Goal: Task Accomplishment & Management: Complete application form

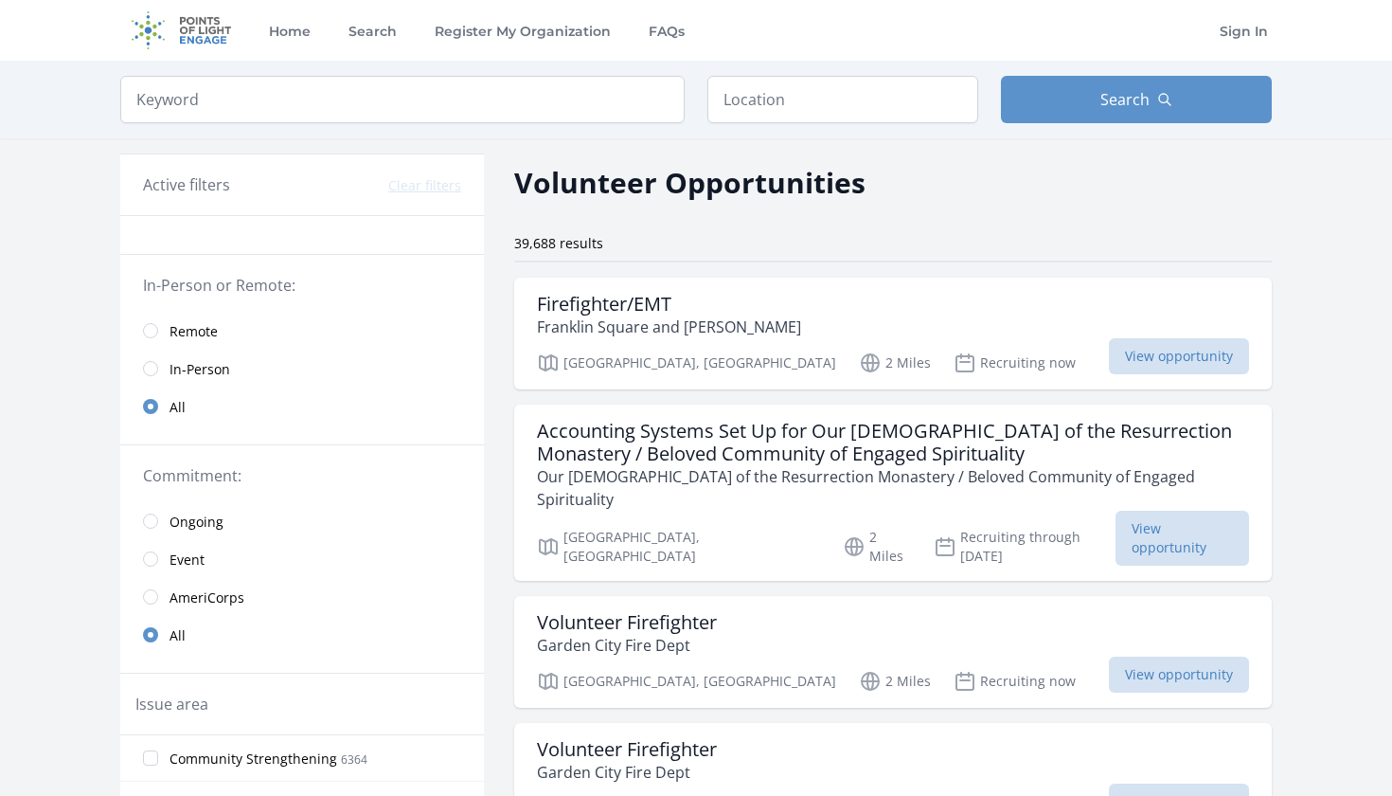
click at [151, 328] on input "radio" at bounding box center [150, 330] width 15 height 15
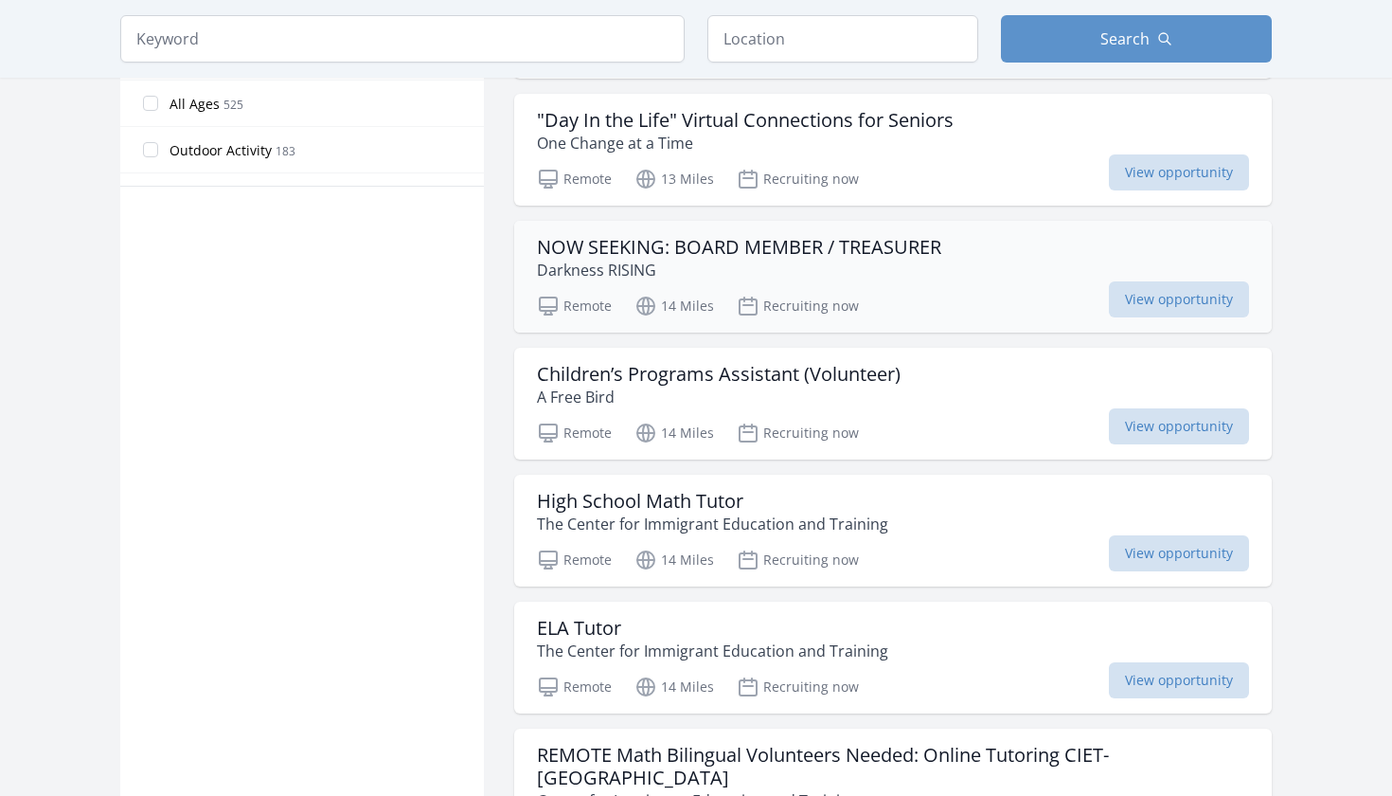
scroll to position [1185, 0]
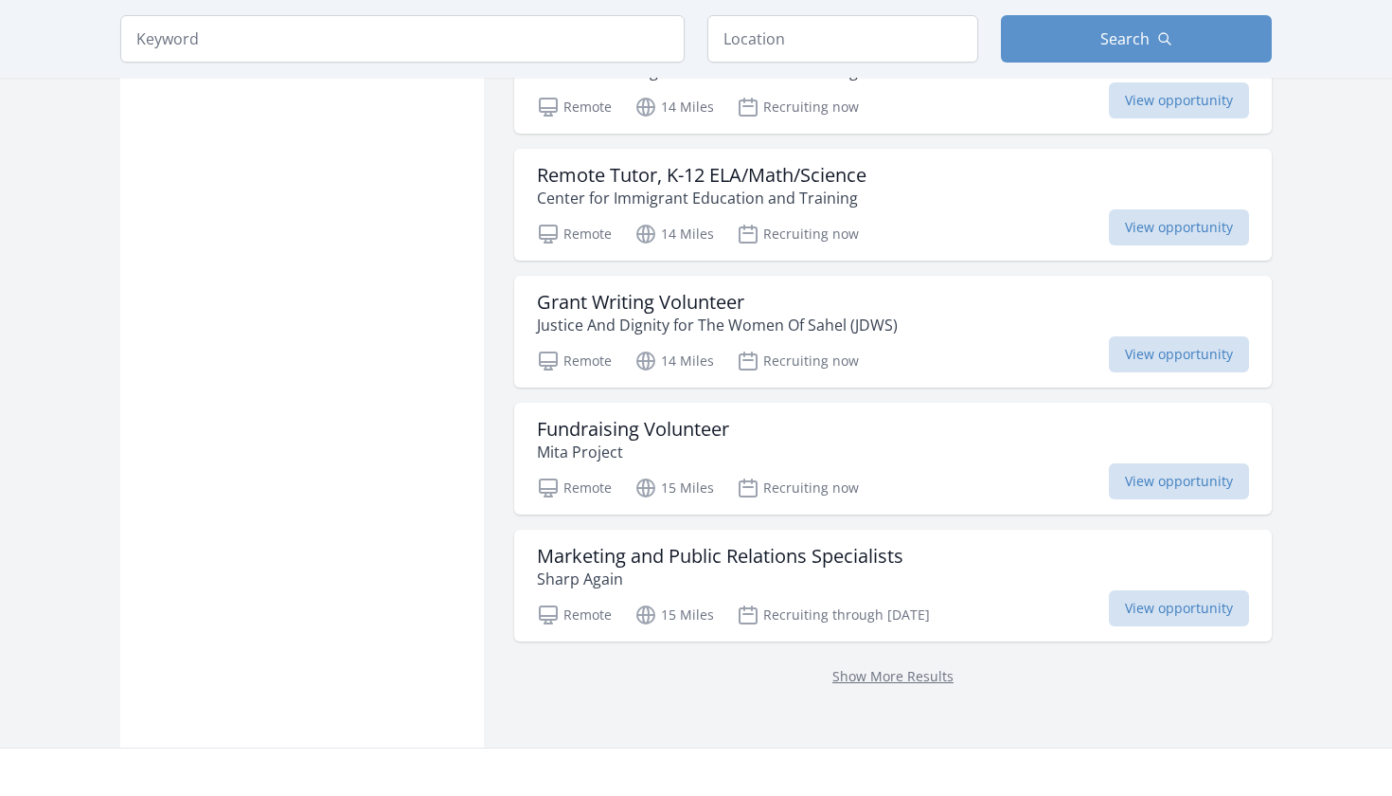
scroll to position [2284, 0]
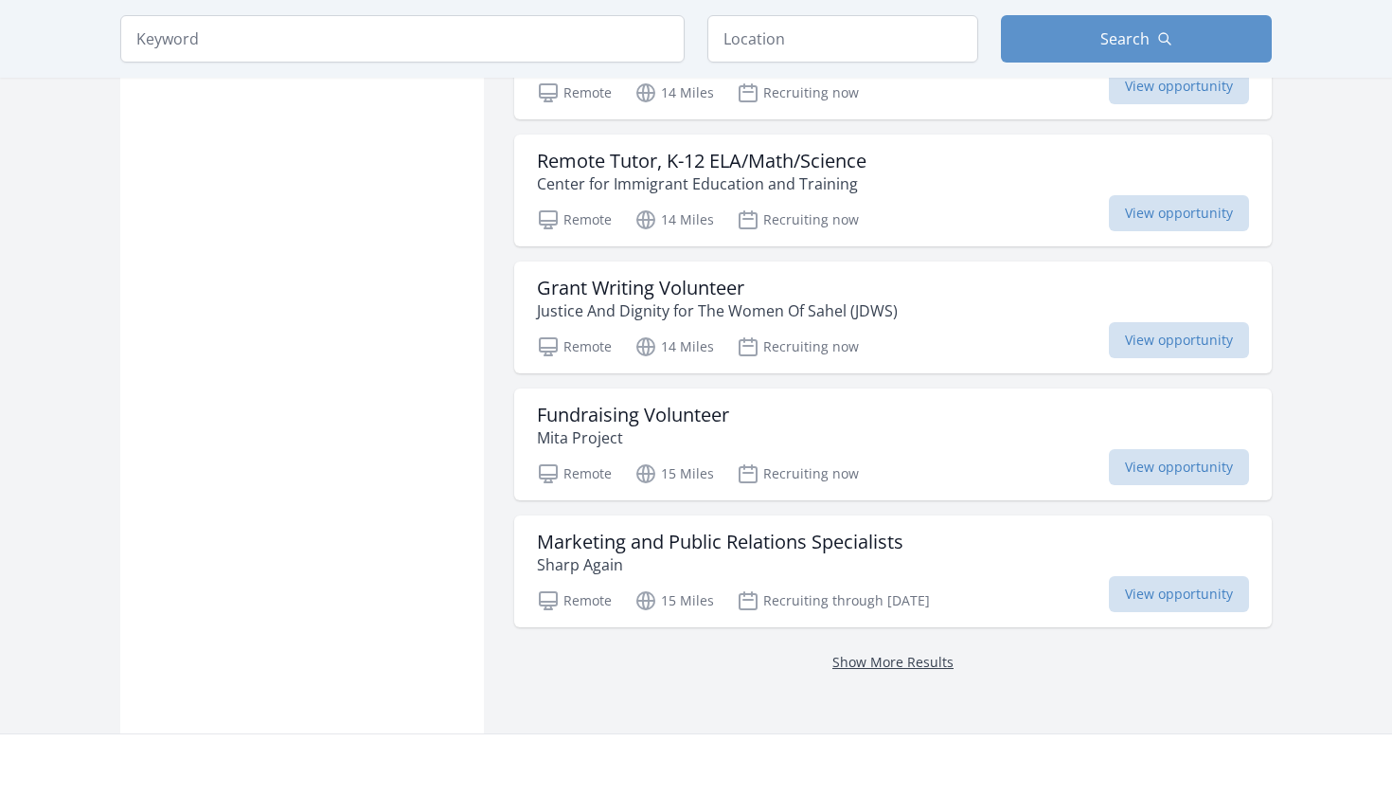
click at [906, 653] on link "Show More Results" at bounding box center [893, 662] width 121 height 18
click at [918, 653] on link "Show More Results" at bounding box center [893, 662] width 121 height 18
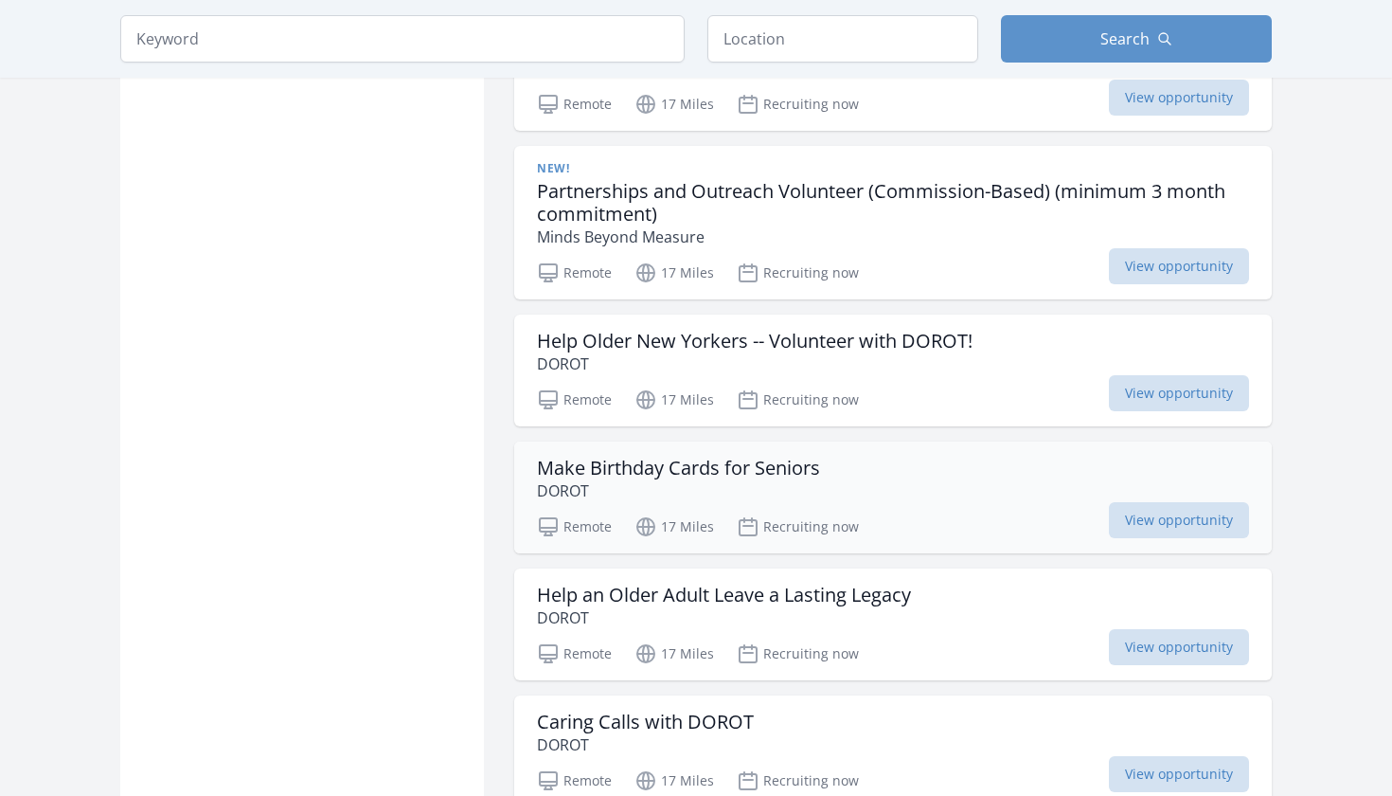
scroll to position [3060, 0]
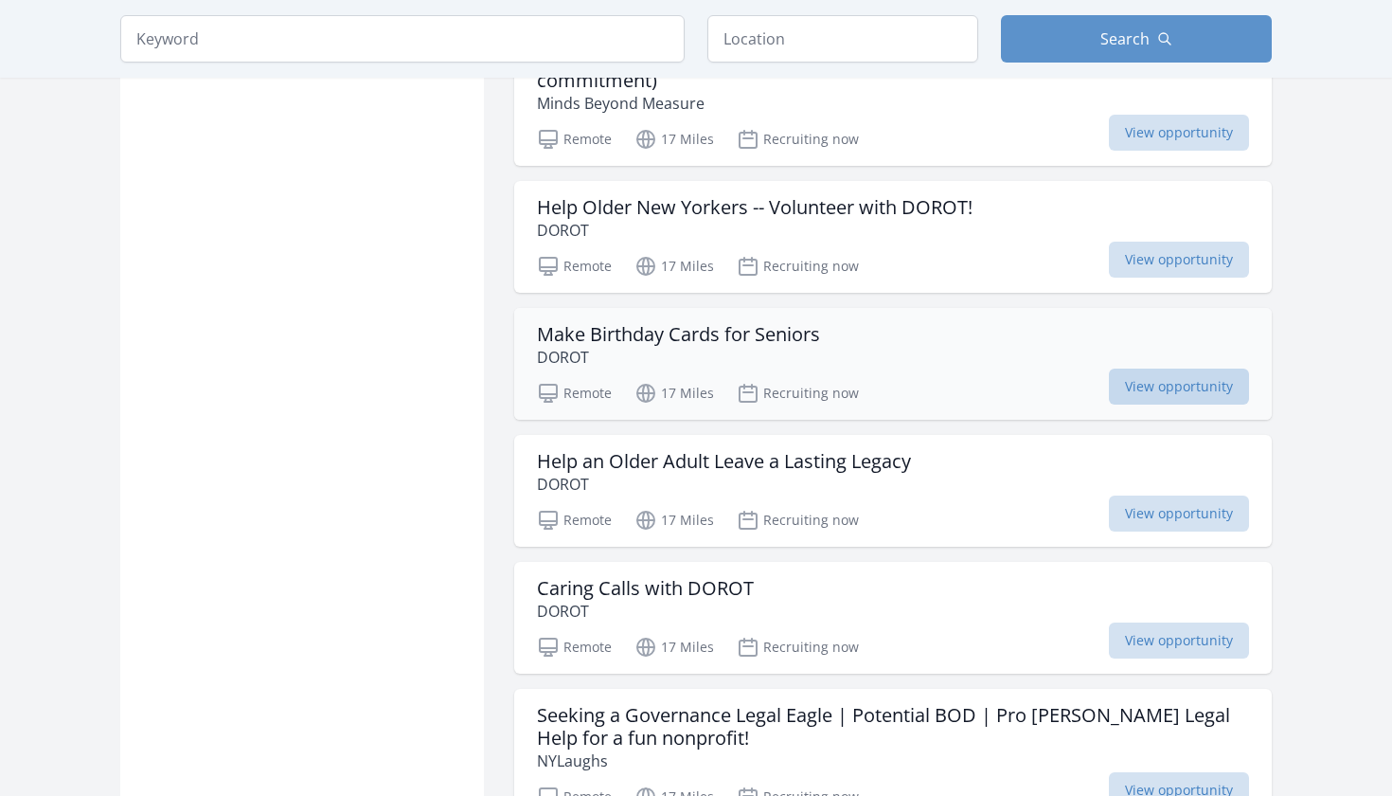
click at [1155, 368] on span "View opportunity" at bounding box center [1179, 386] width 140 height 36
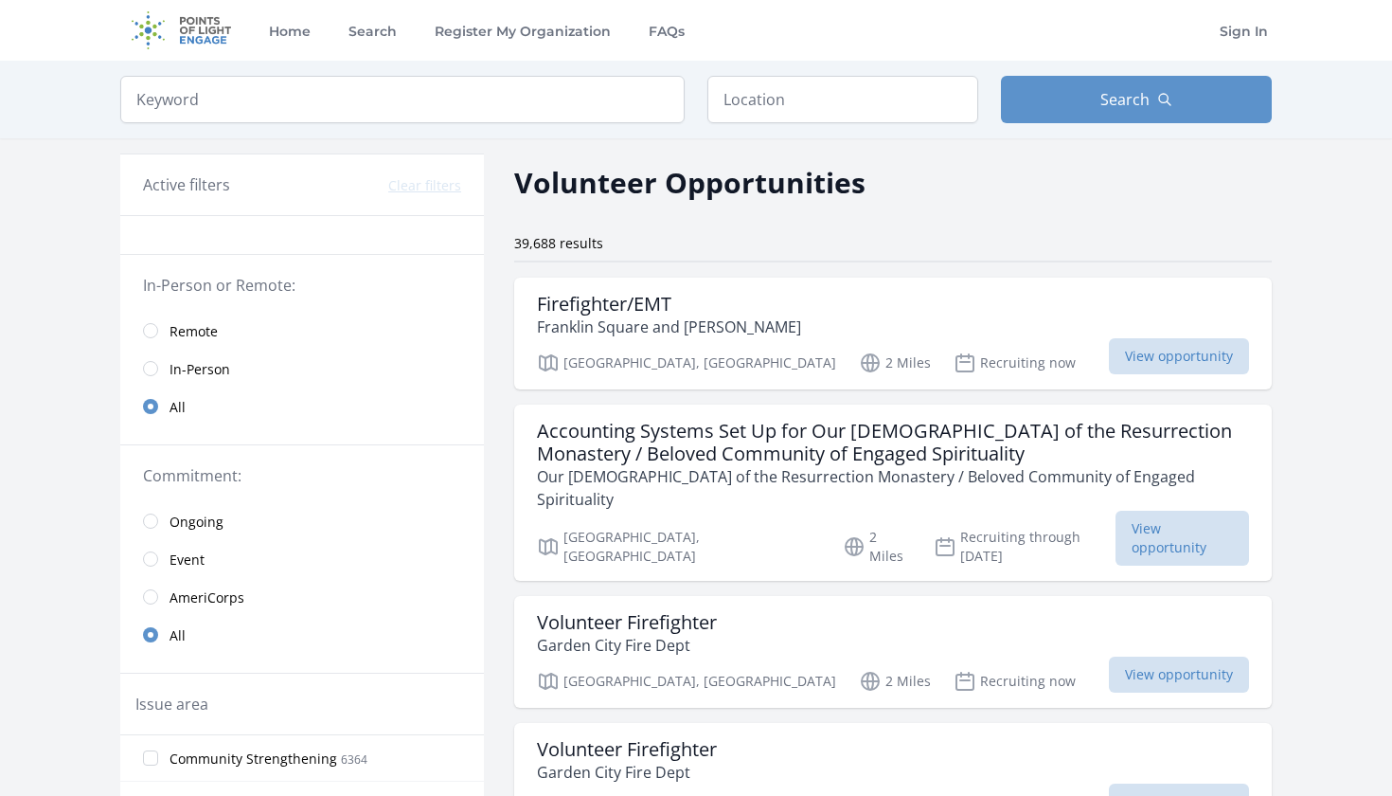
click at [154, 334] on input "radio" at bounding box center [150, 330] width 15 height 15
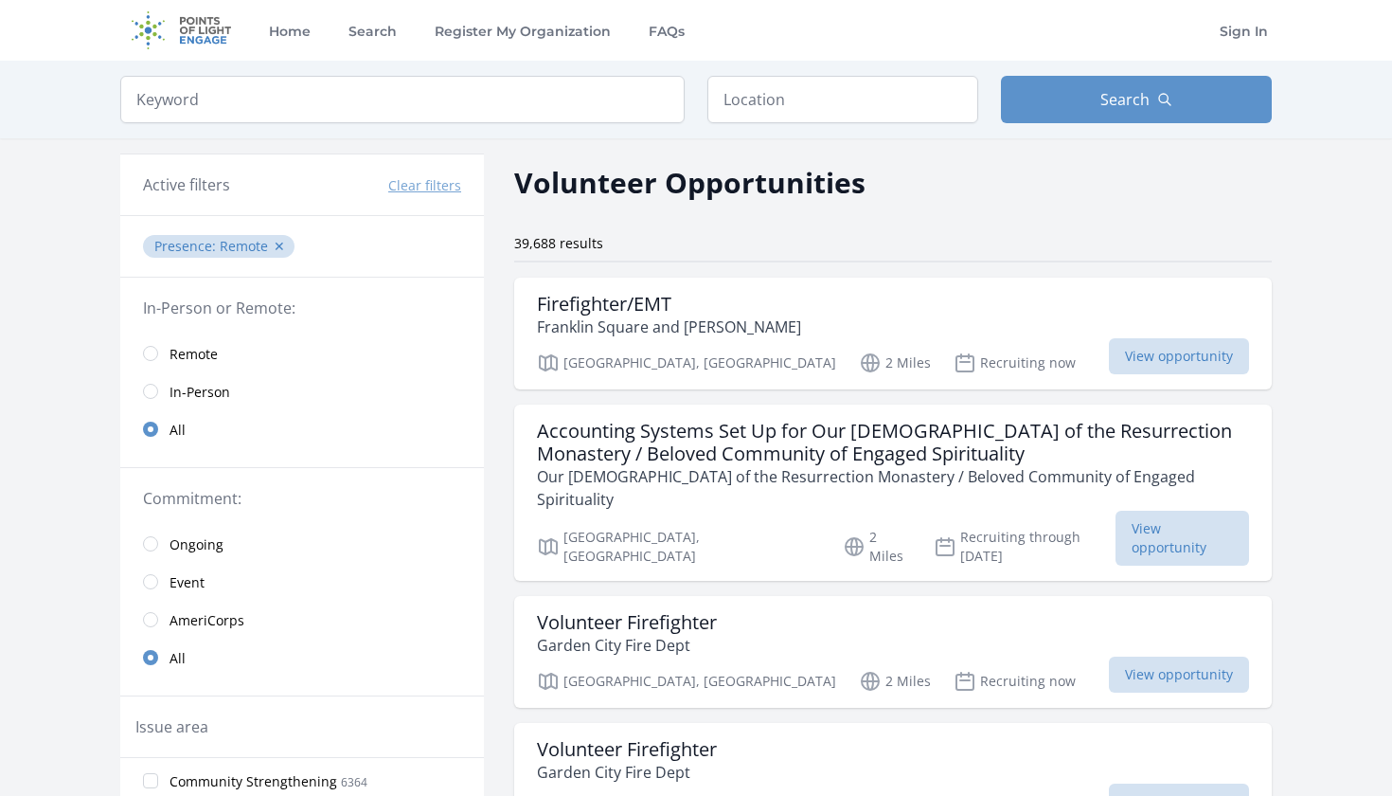
click at [153, 350] on input "radio" at bounding box center [150, 353] width 15 height 15
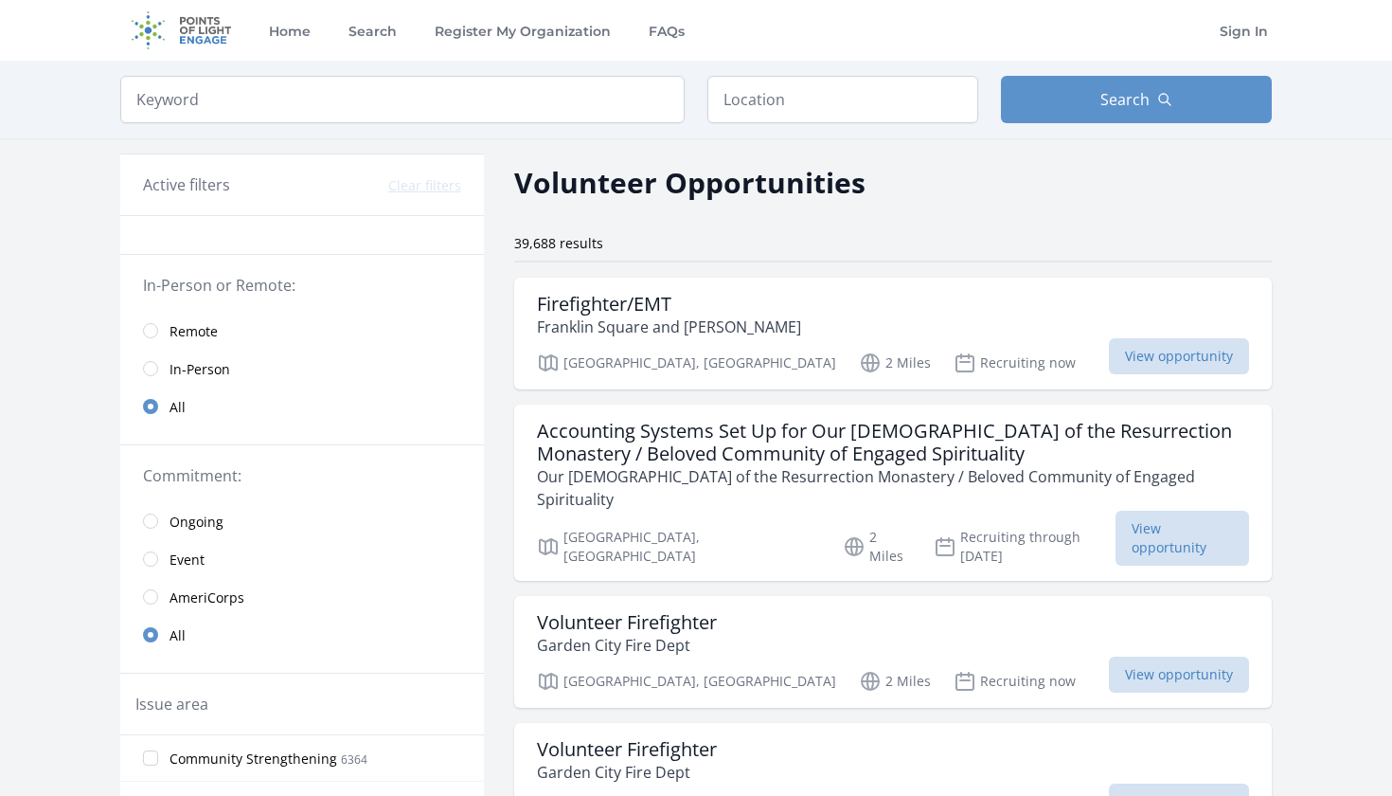
click at [153, 329] on input "radio" at bounding box center [150, 330] width 15 height 15
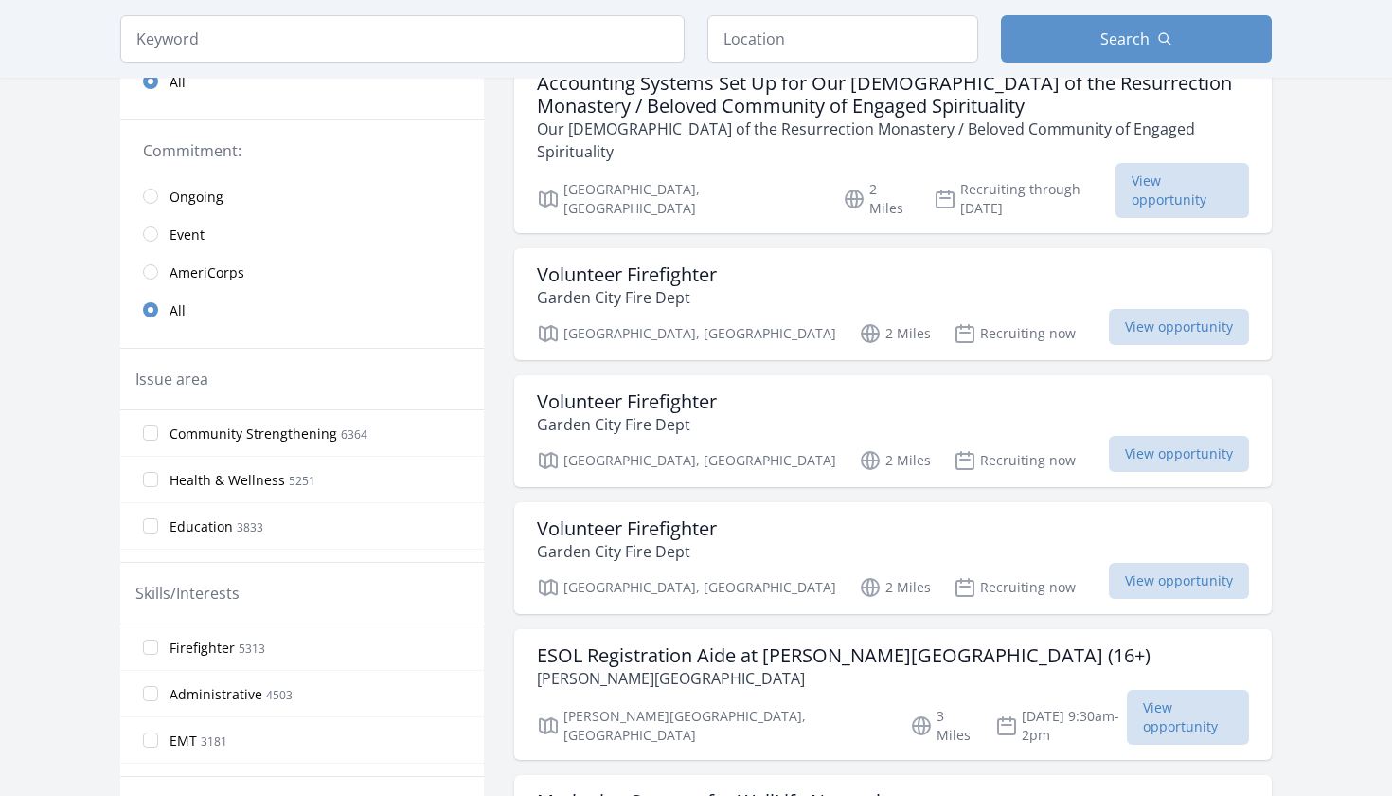
scroll to position [125, 0]
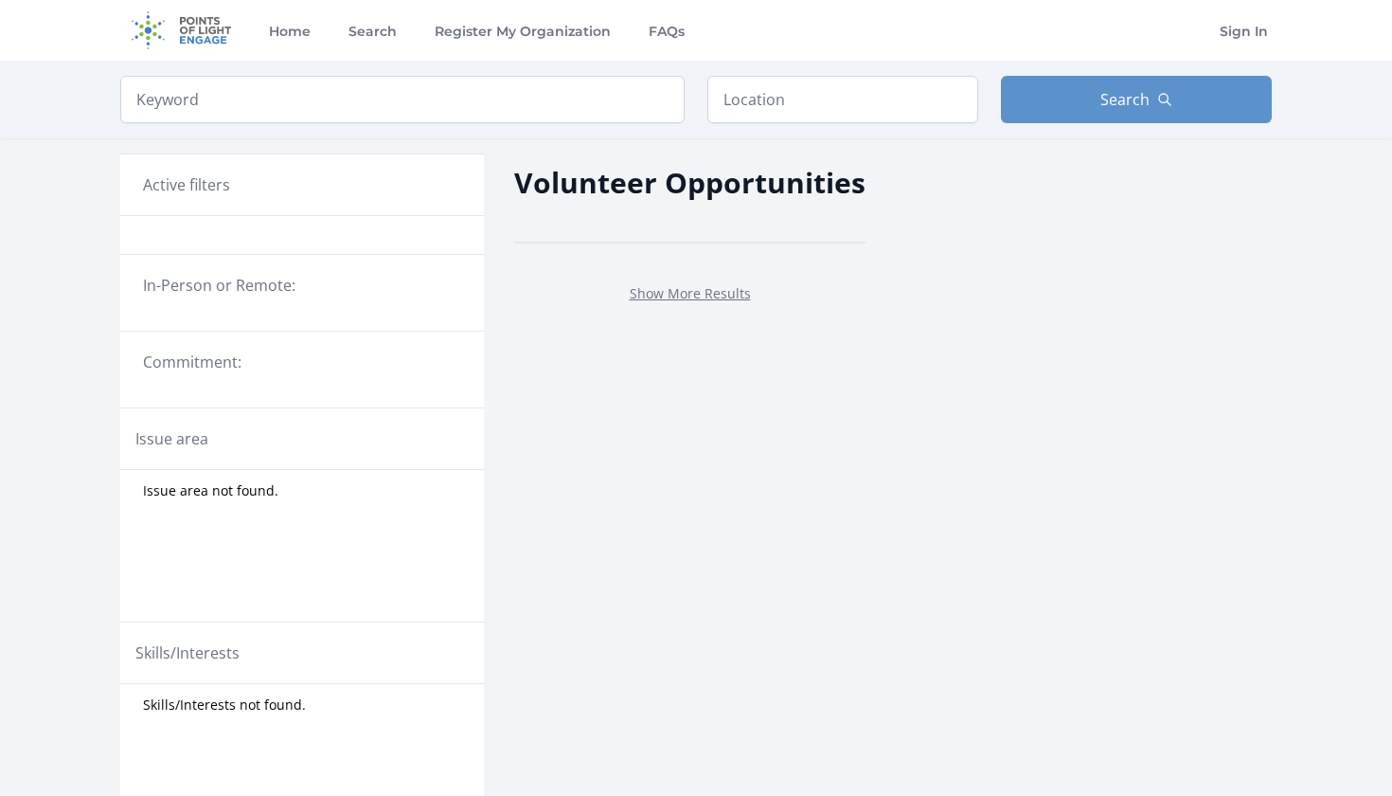
scroll to position [125, 0]
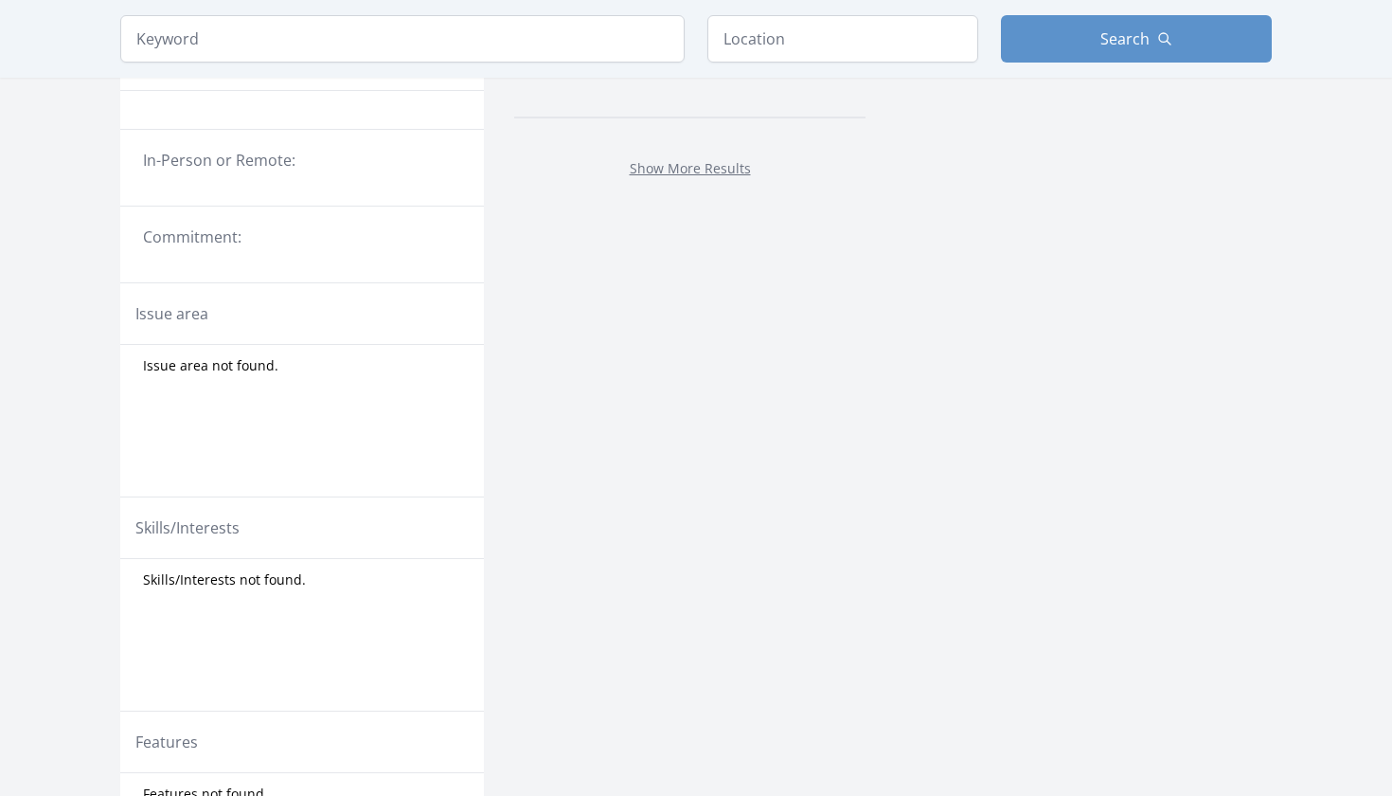
click at [206, 232] on legend "Commitment:" at bounding box center [302, 236] width 318 height 23
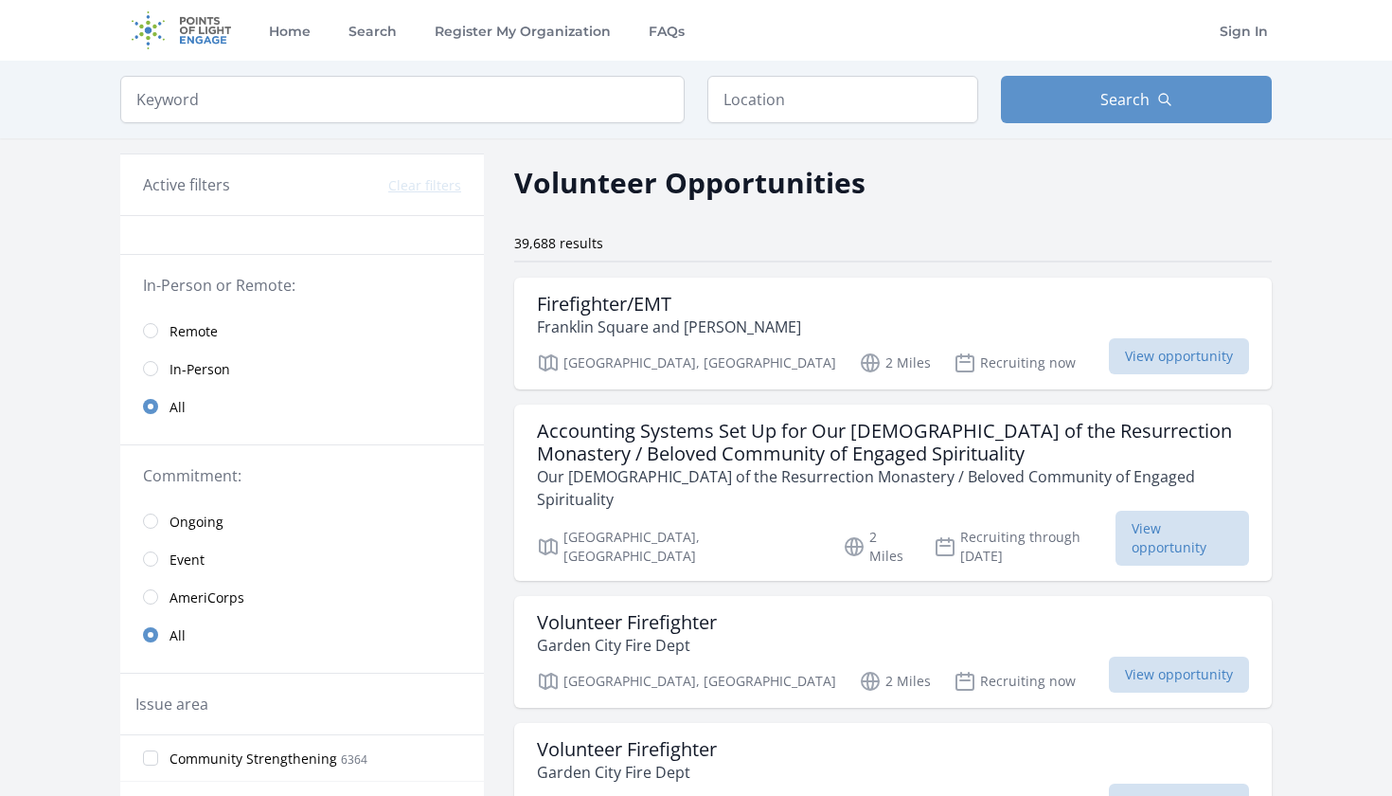
click at [155, 329] on input "radio" at bounding box center [150, 330] width 15 height 15
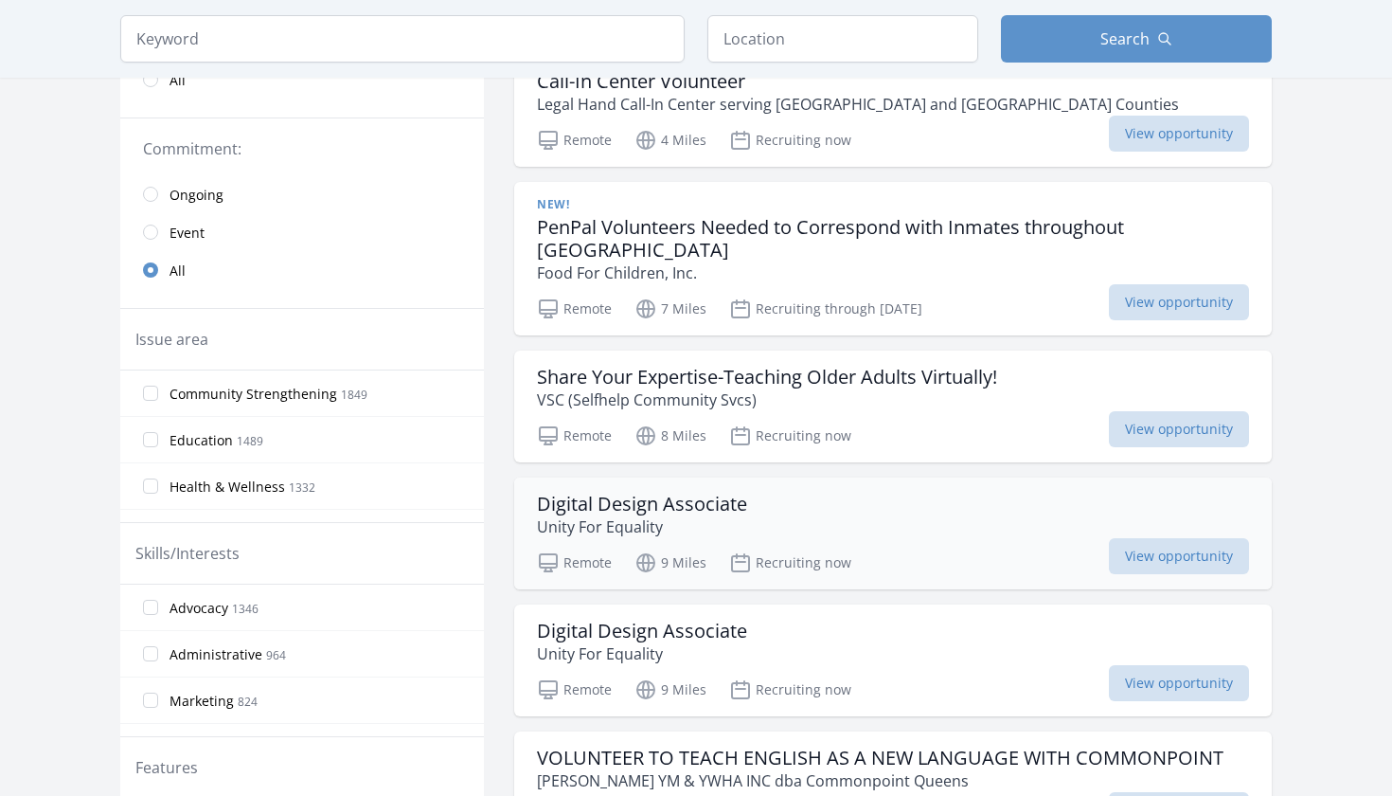
scroll to position [346, 0]
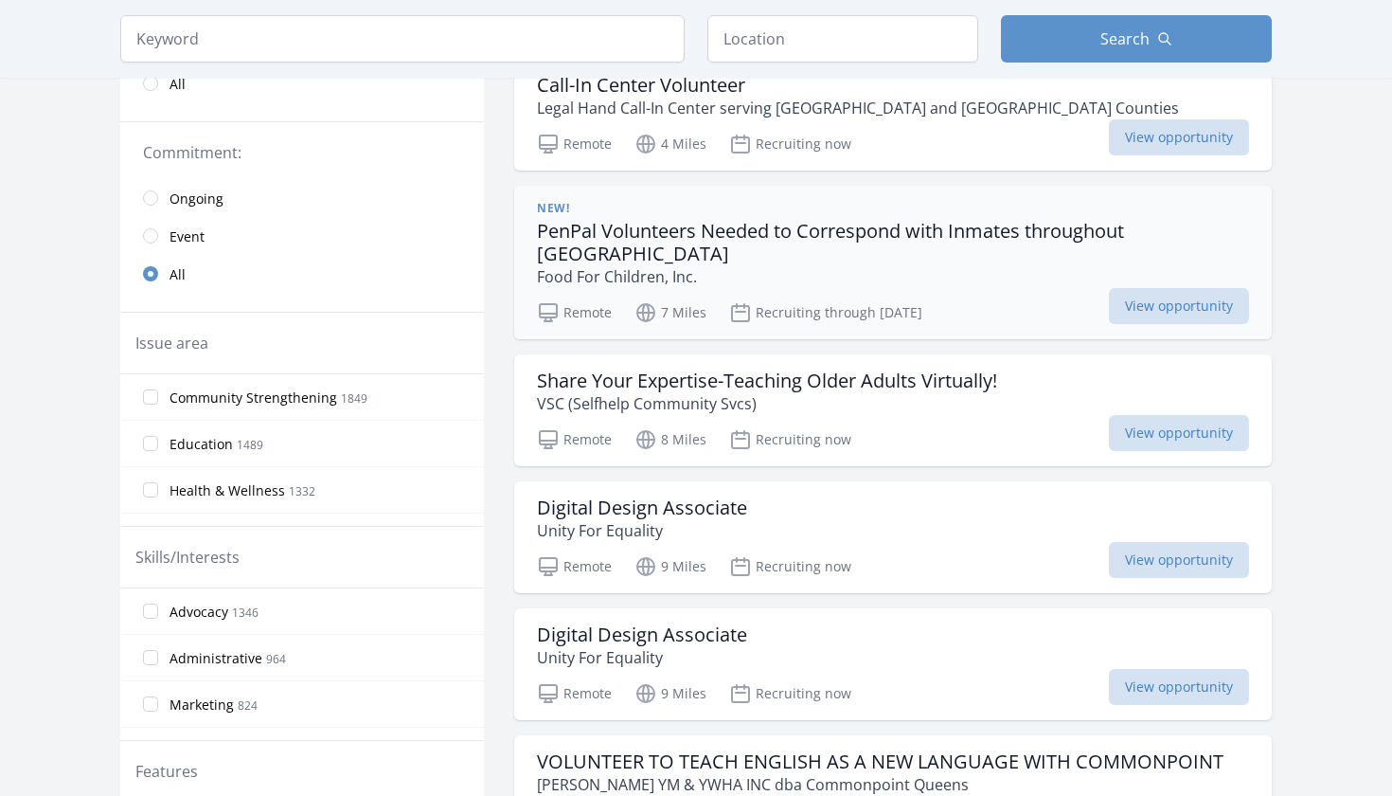
click at [737, 265] on p "Food For Children, Inc." at bounding box center [893, 276] width 712 height 23
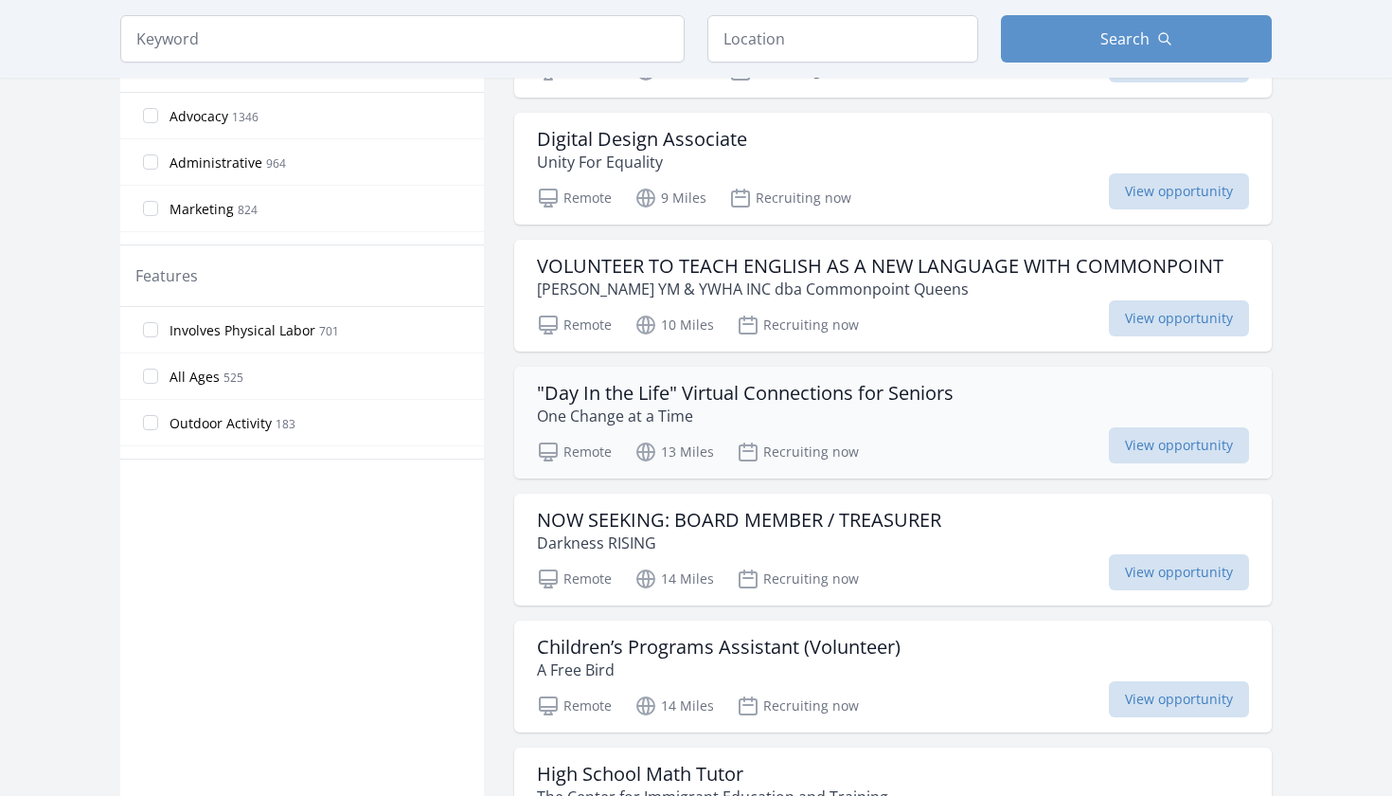
scroll to position [842, 0]
click at [622, 404] on p "One Change at a Time" at bounding box center [745, 415] width 417 height 23
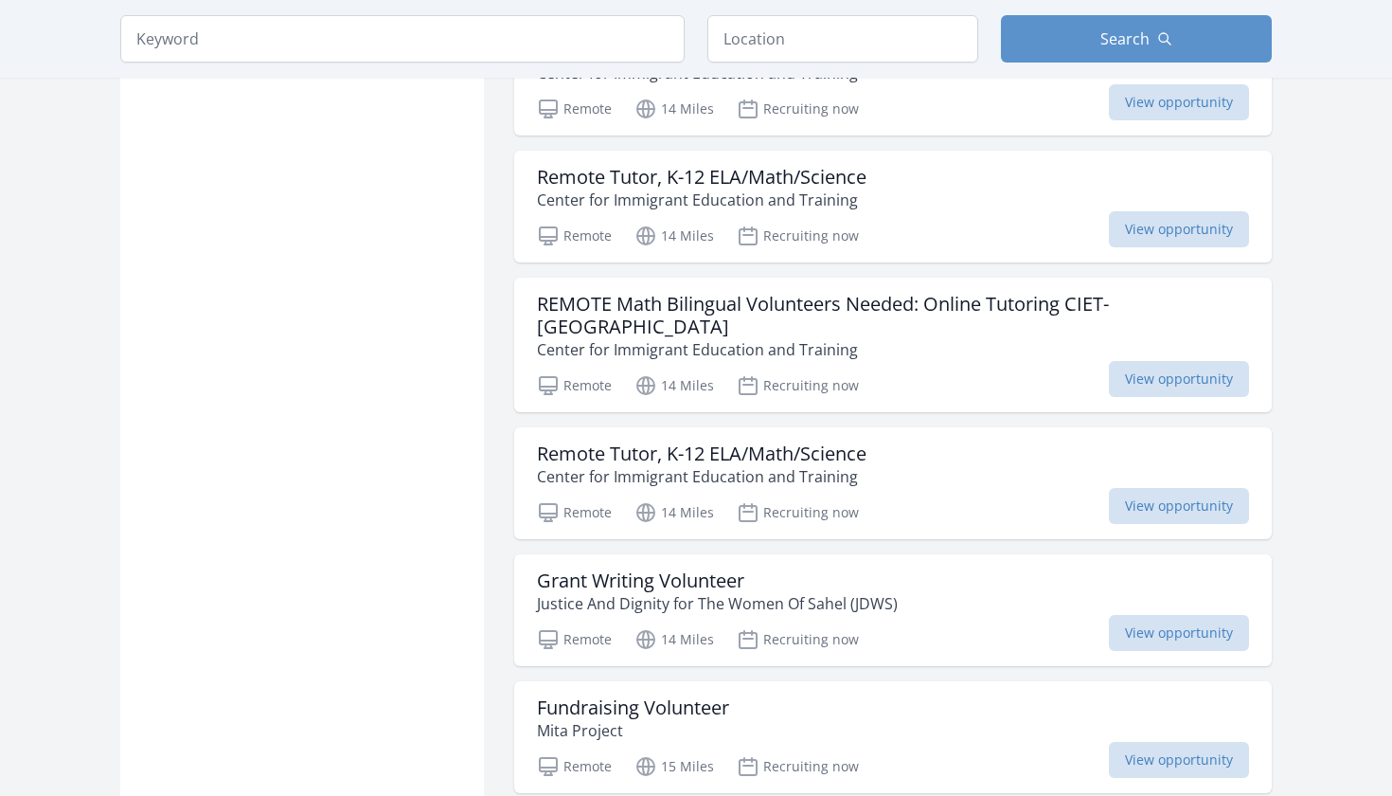
scroll to position [2290, 0]
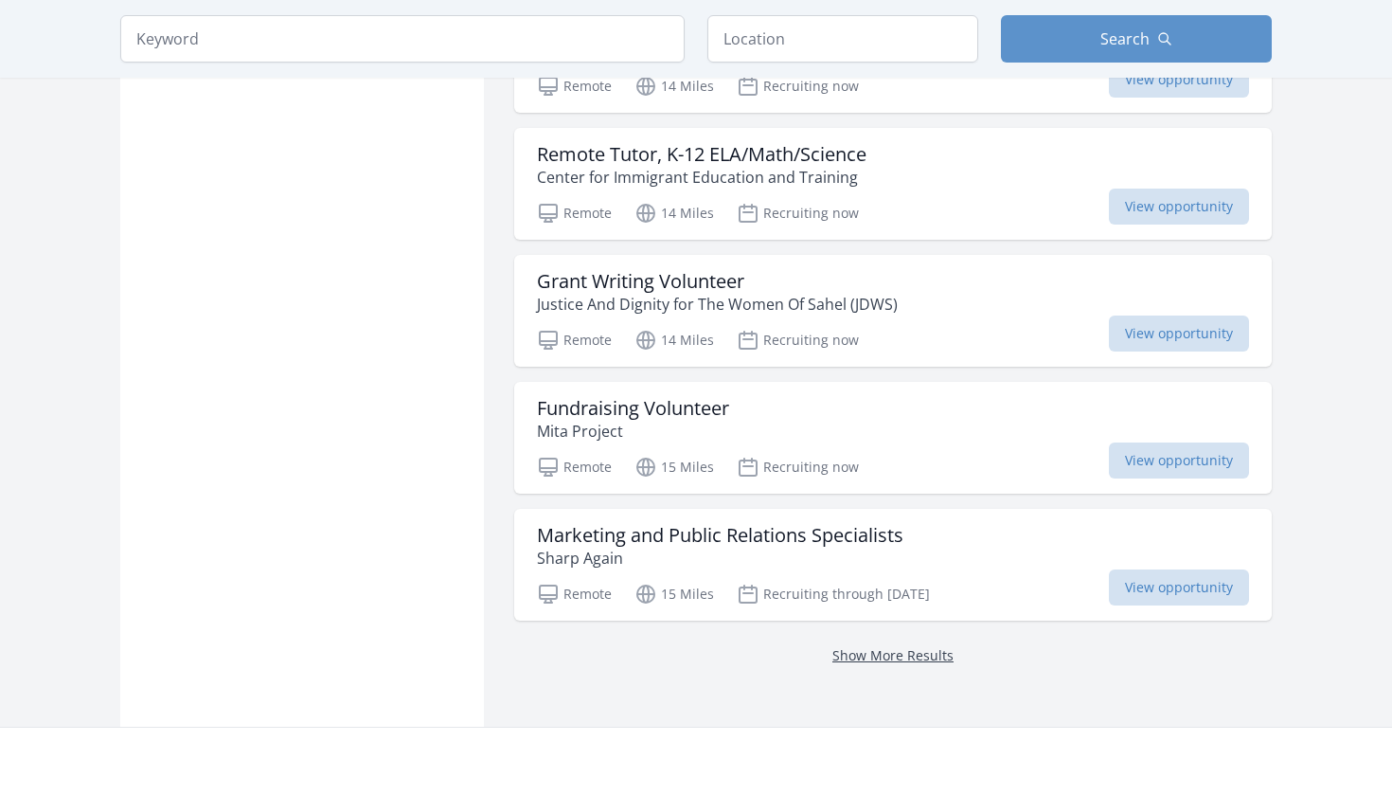
click at [865, 646] on link "Show More Results" at bounding box center [893, 655] width 121 height 18
click at [867, 646] on link "Show More Results" at bounding box center [893, 655] width 121 height 18
click at [870, 646] on link "Show More Results" at bounding box center [893, 655] width 121 height 18
click at [904, 646] on link "Show More Results" at bounding box center [893, 655] width 121 height 18
click at [905, 646] on link "Show More Results" at bounding box center [893, 655] width 121 height 18
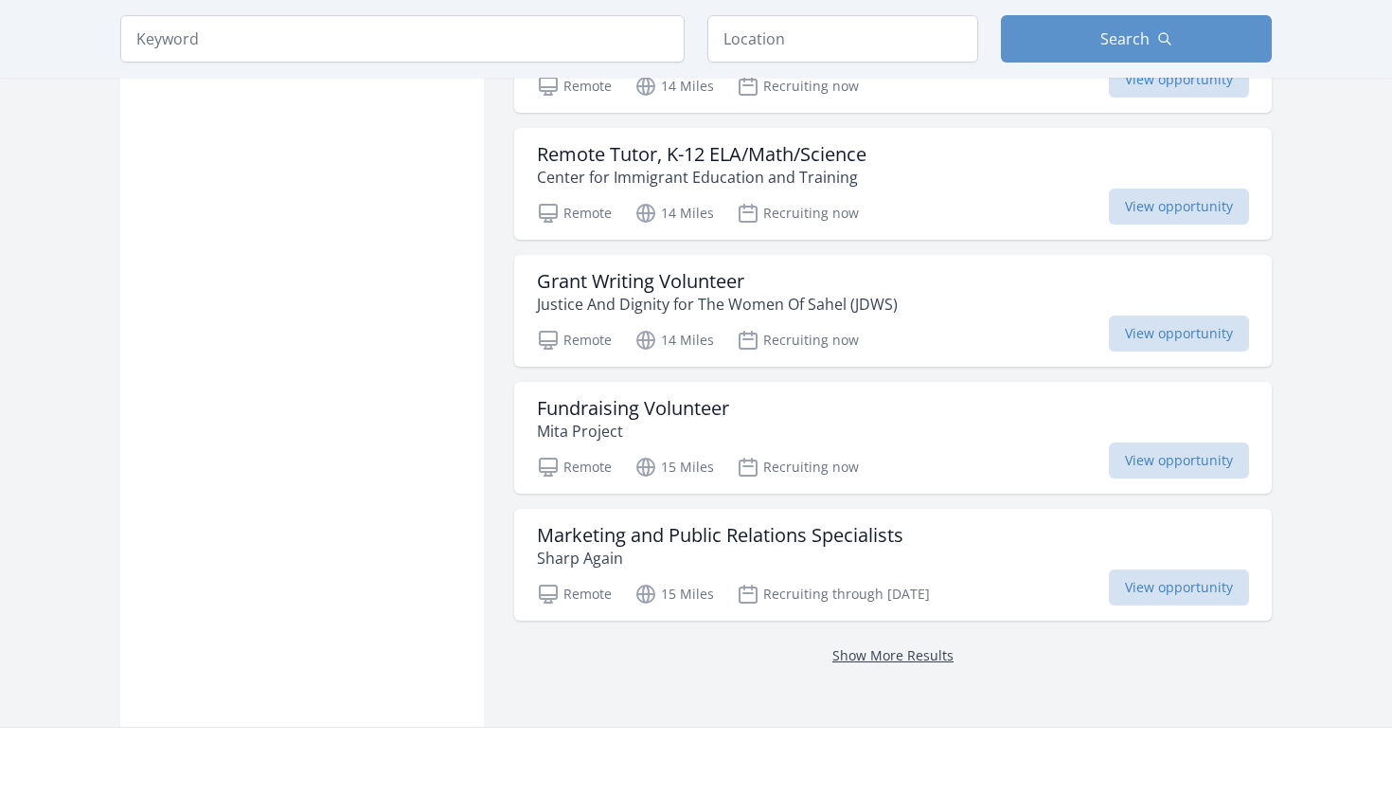
click at [905, 646] on link "Show More Results" at bounding box center [893, 655] width 121 height 18
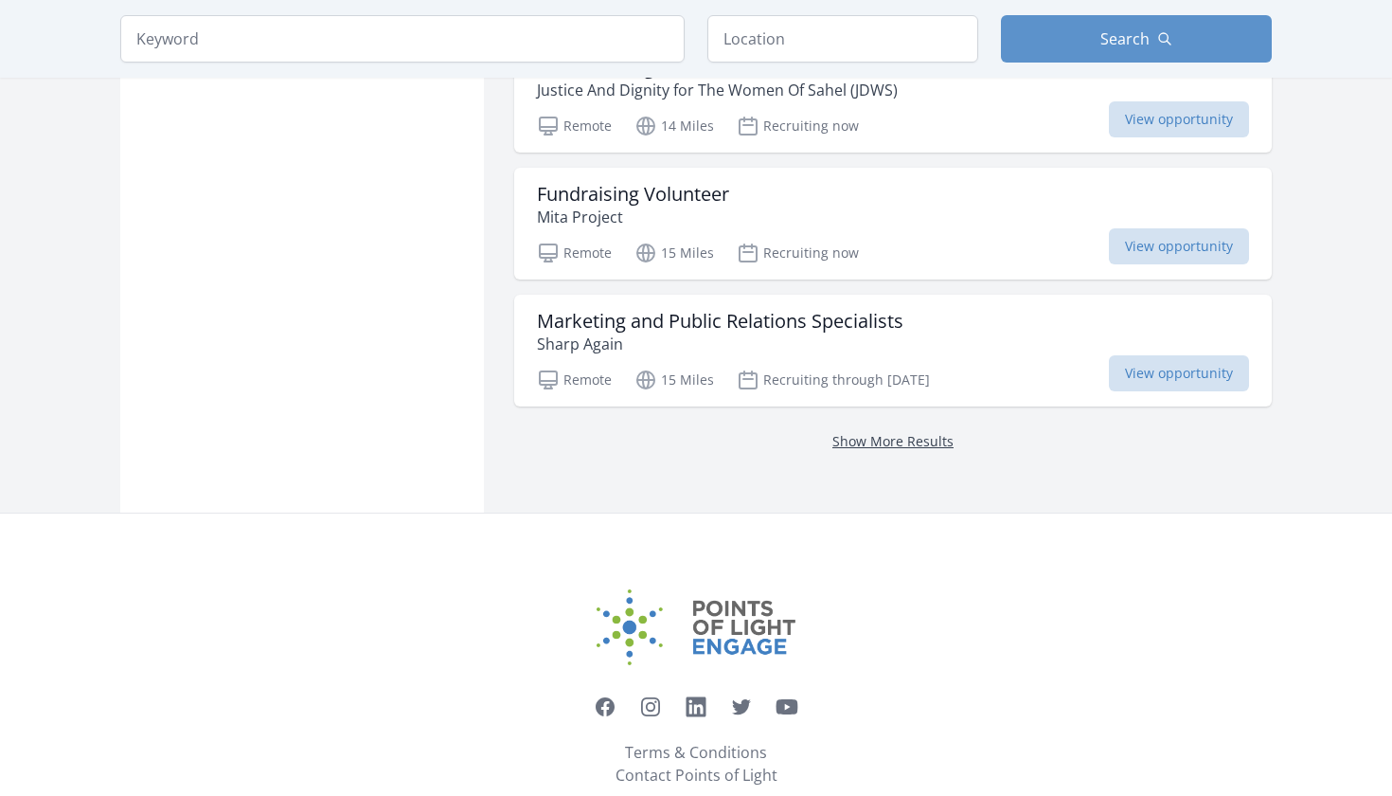
scroll to position [1888, 0]
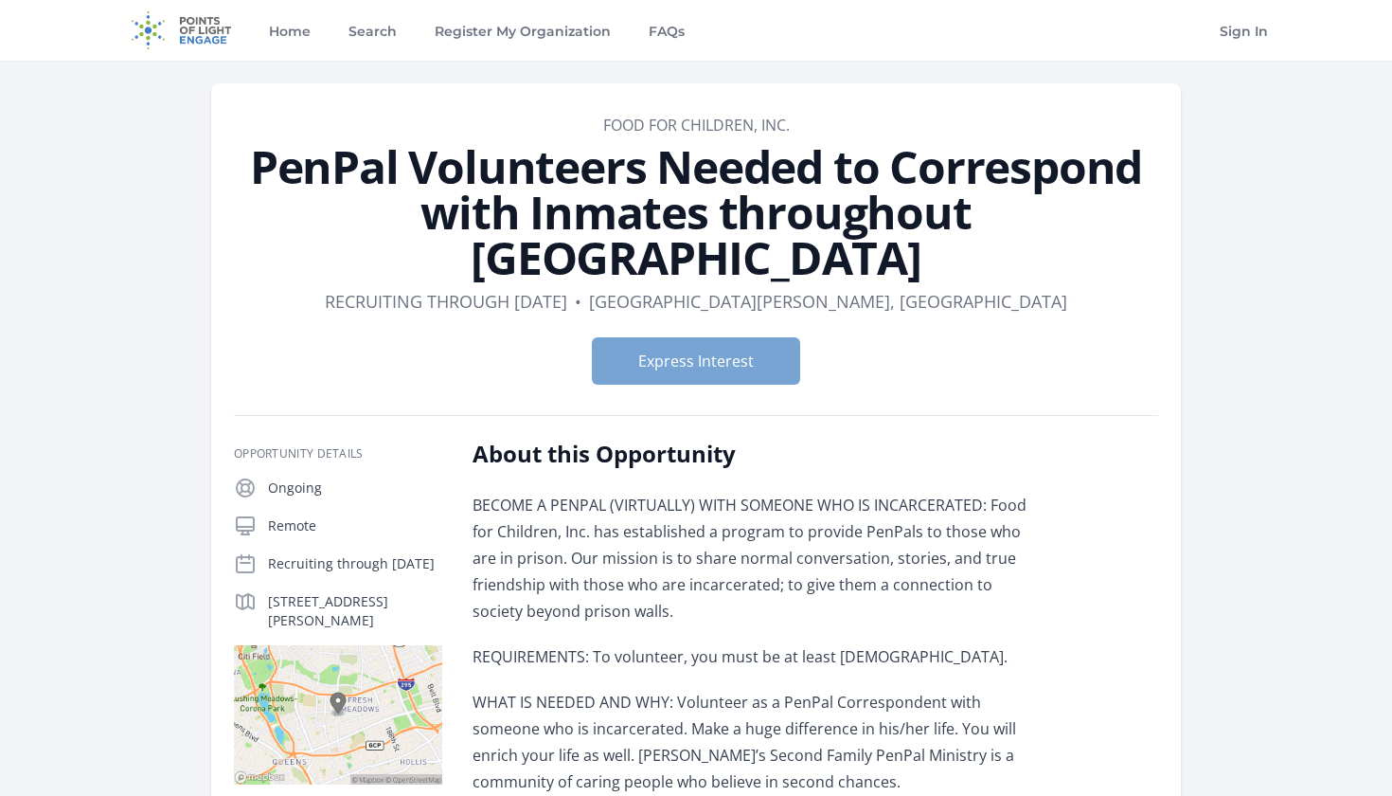
click at [773, 337] on button "Express Interest" at bounding box center [696, 360] width 208 height 47
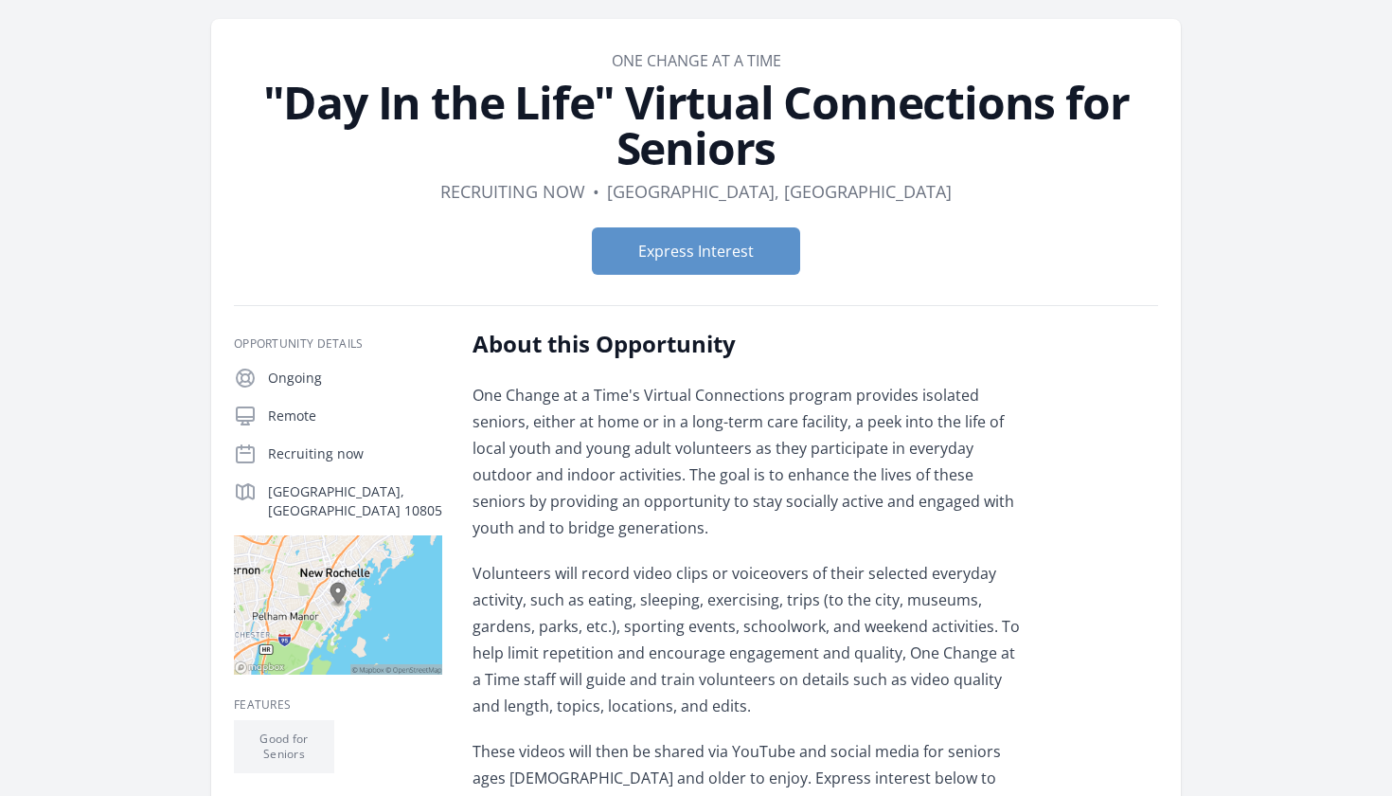
scroll to position [30, 0]
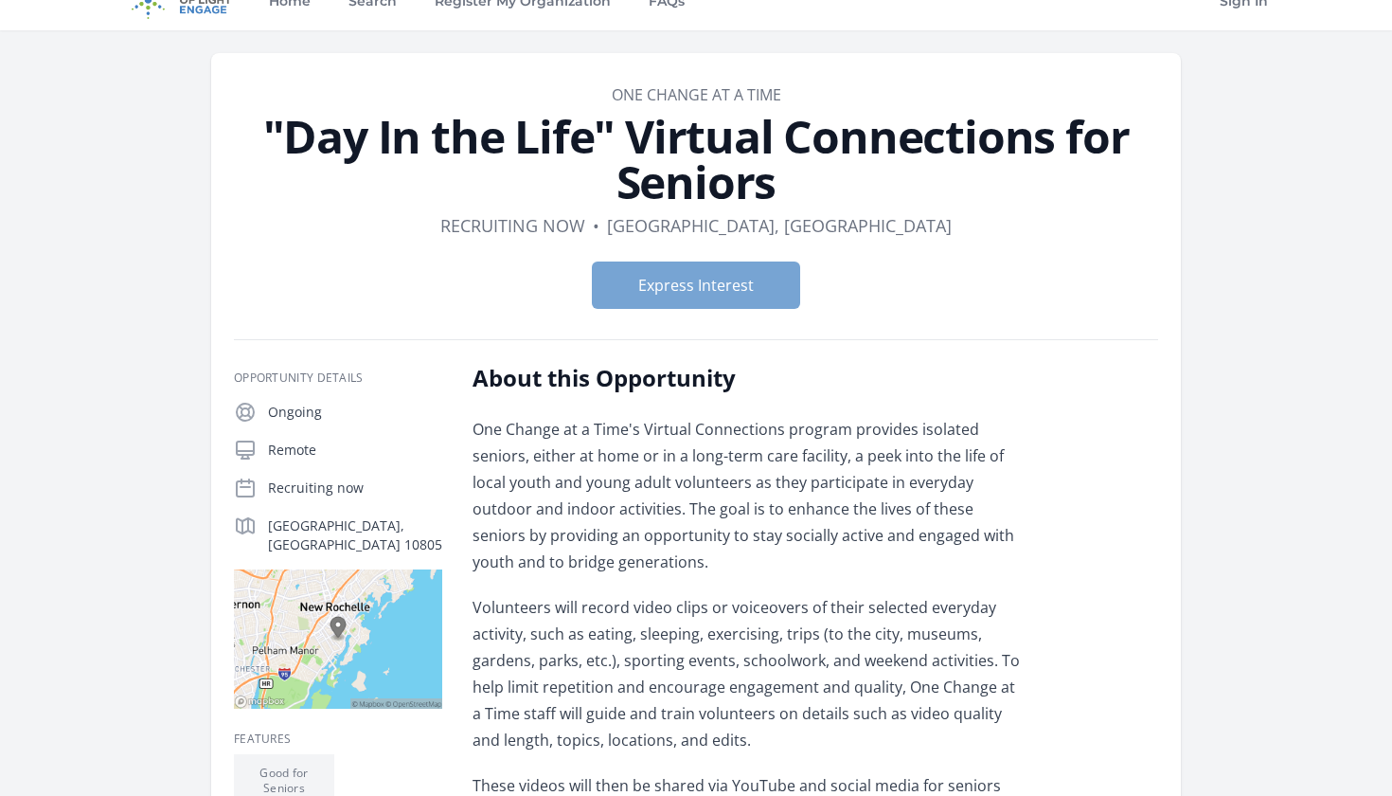
click at [689, 305] on button "Express Interest" at bounding box center [696, 284] width 208 height 47
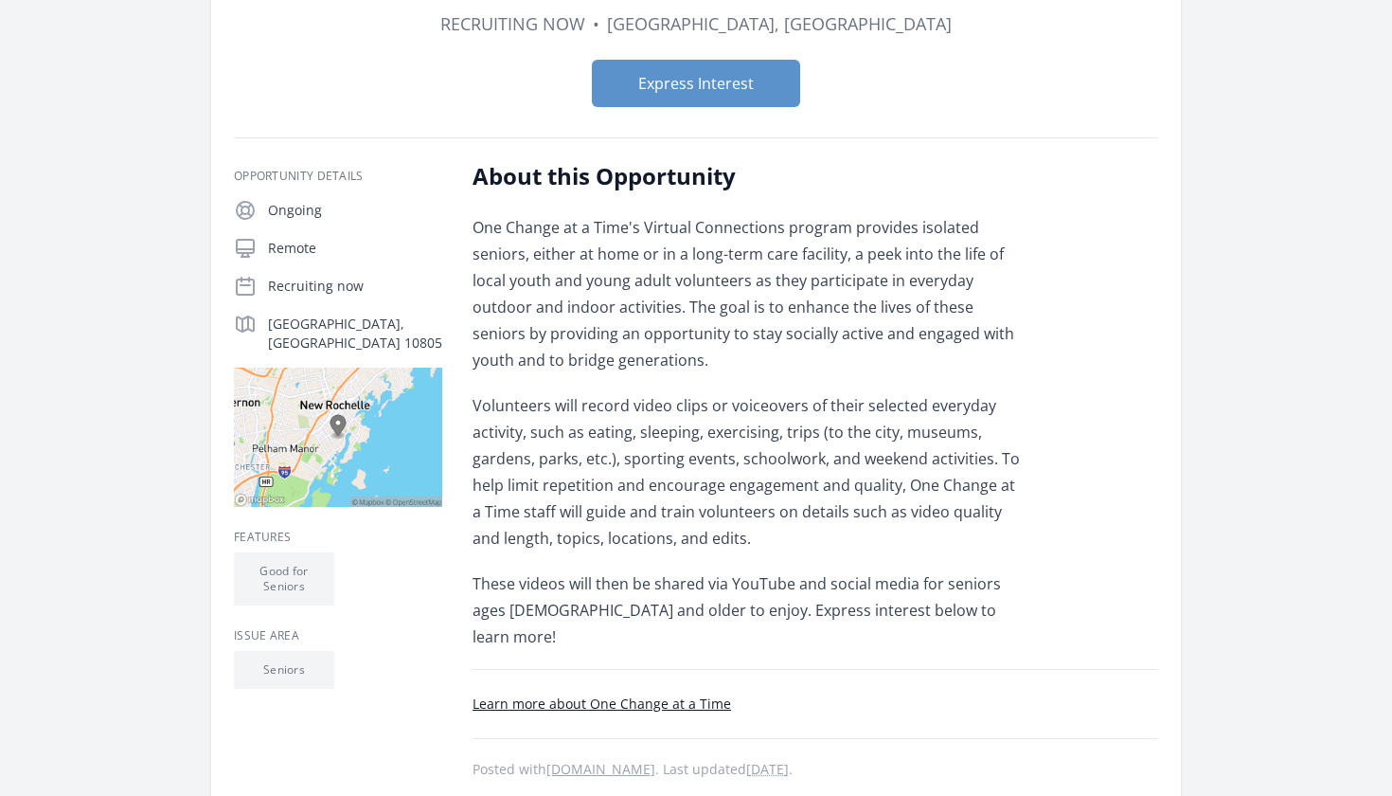
scroll to position [217, 0]
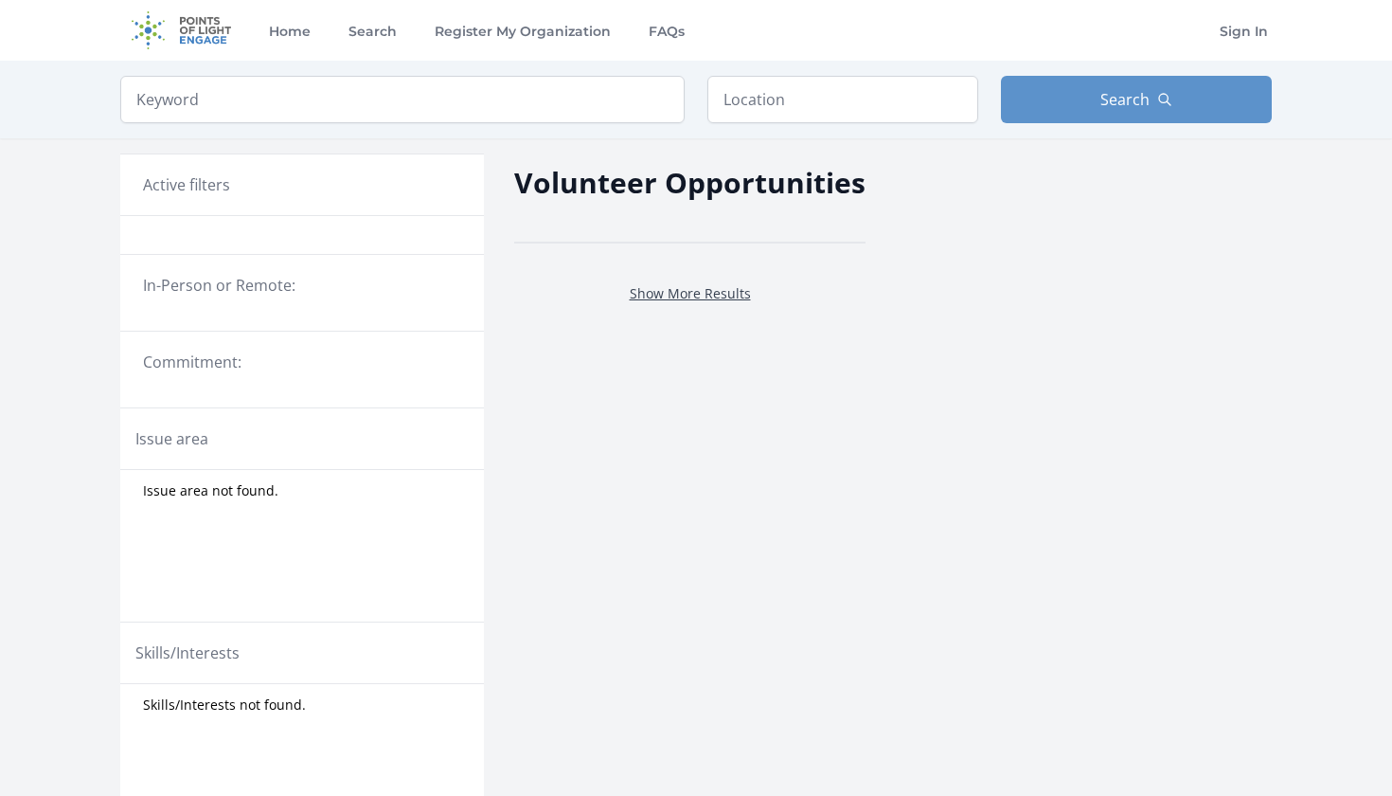
click at [681, 289] on link "Show More Results" at bounding box center [690, 293] width 121 height 18
click at [681, 289] on div "Volunteer Opportunities Show More Results" at bounding box center [689, 594] width 351 height 912
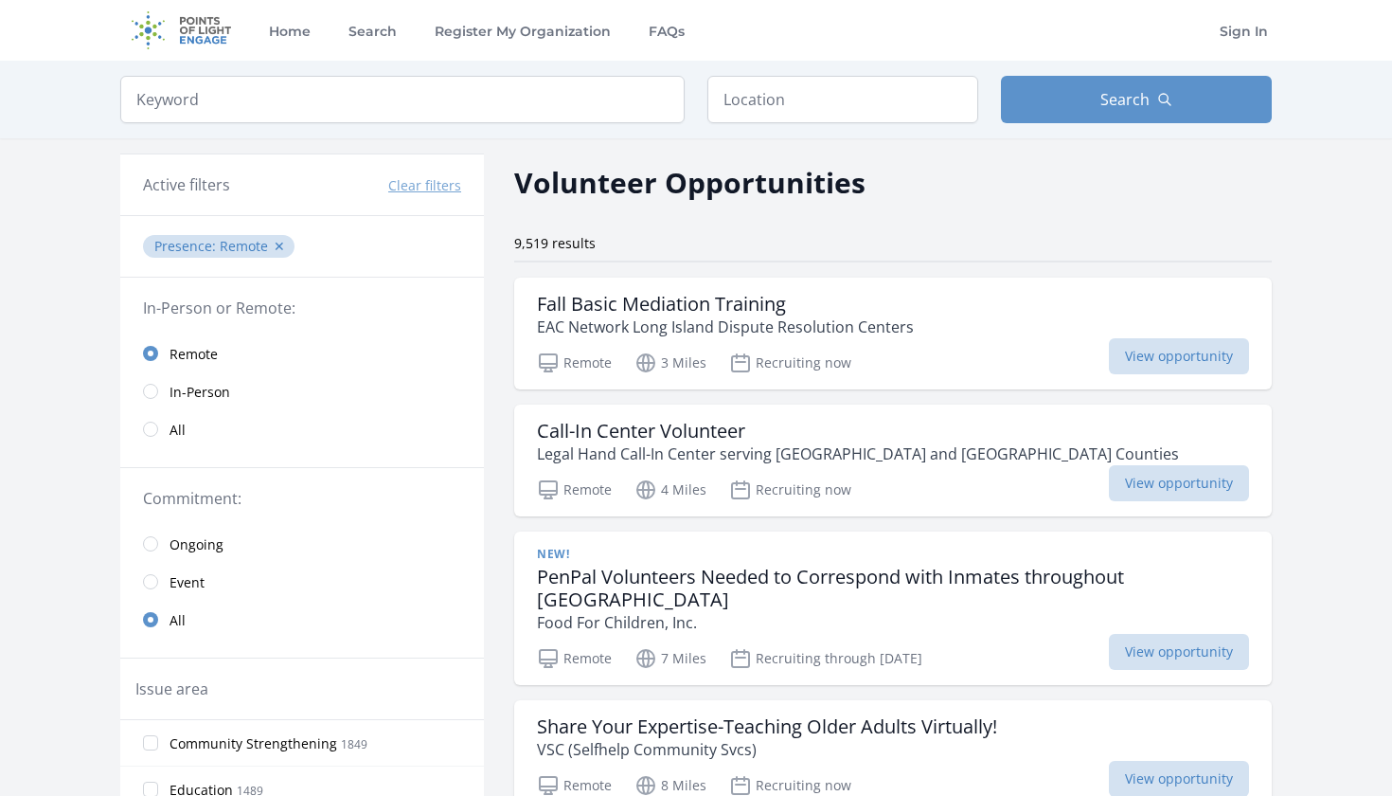
click at [681, 289] on div "Fall Basic Mediation Training EAC Network Long Island Dispute Resolution Center…" at bounding box center [893, 334] width 758 height 112
